Goal: Transaction & Acquisition: Purchase product/service

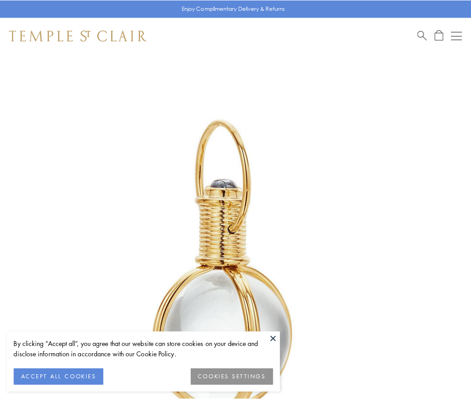
scroll to position [234, 0]
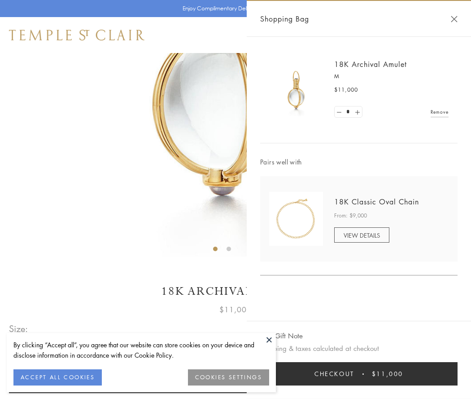
click at [359, 374] on button "Checkout $11,000" at bounding box center [359, 373] width 198 height 23
